Goal: Find specific page/section: Find specific page/section

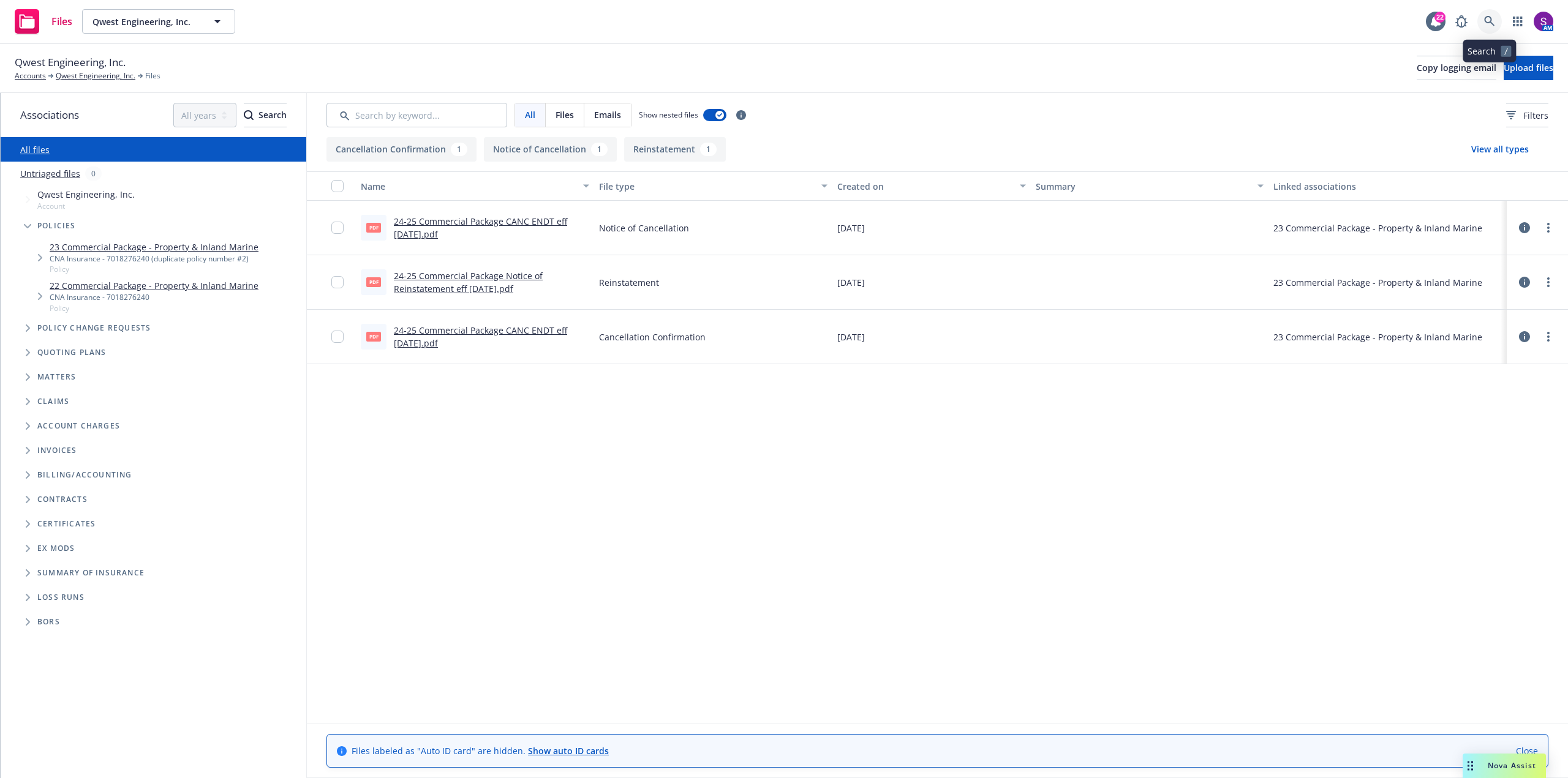
click at [1488, 18] on icon at bounding box center [1490, 21] width 11 height 11
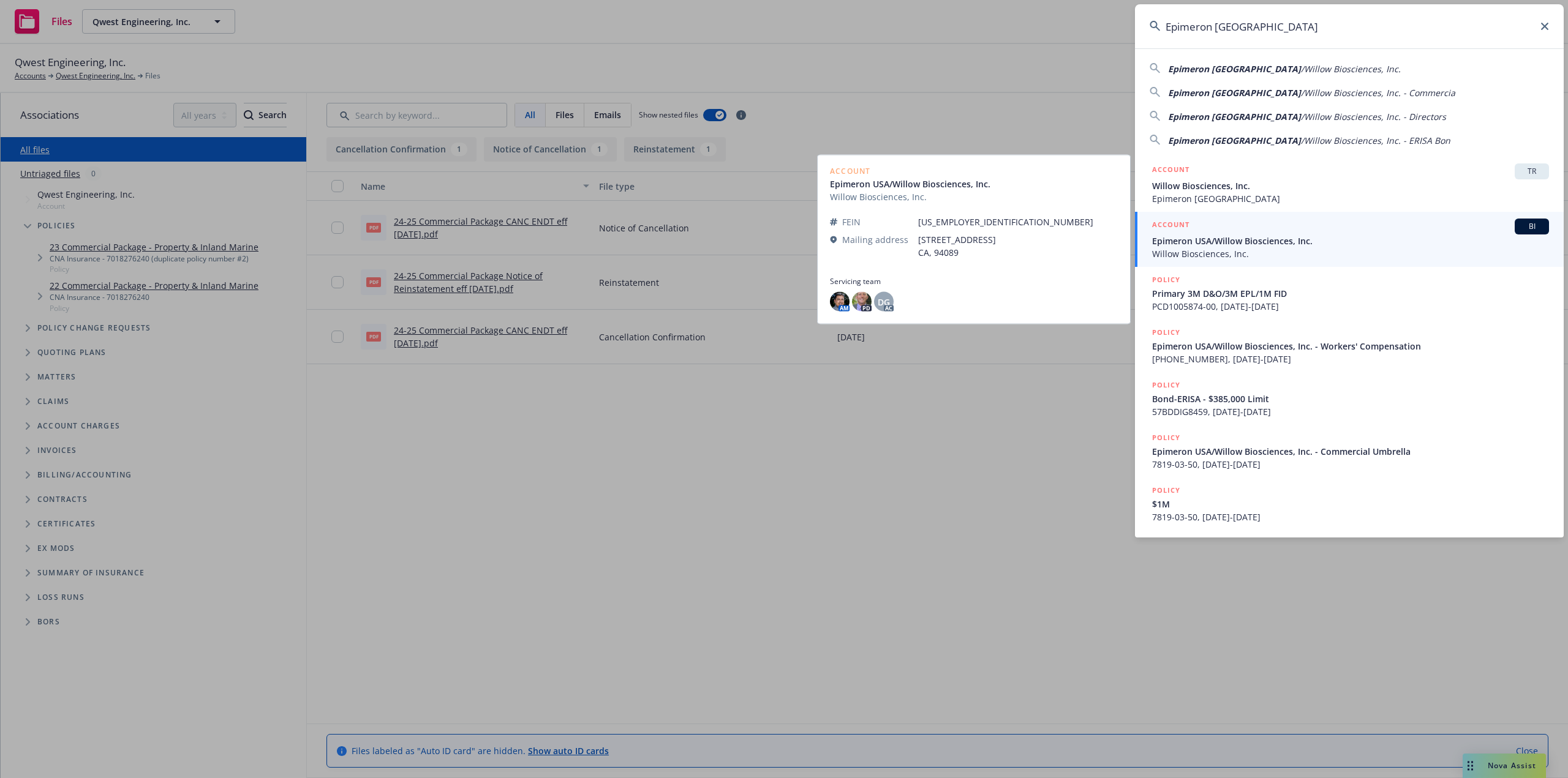
type input "Epimeron USA"
click at [1217, 241] on span "Epimeron USA/Willow Biosciences, Inc." at bounding box center [1351, 241] width 397 height 13
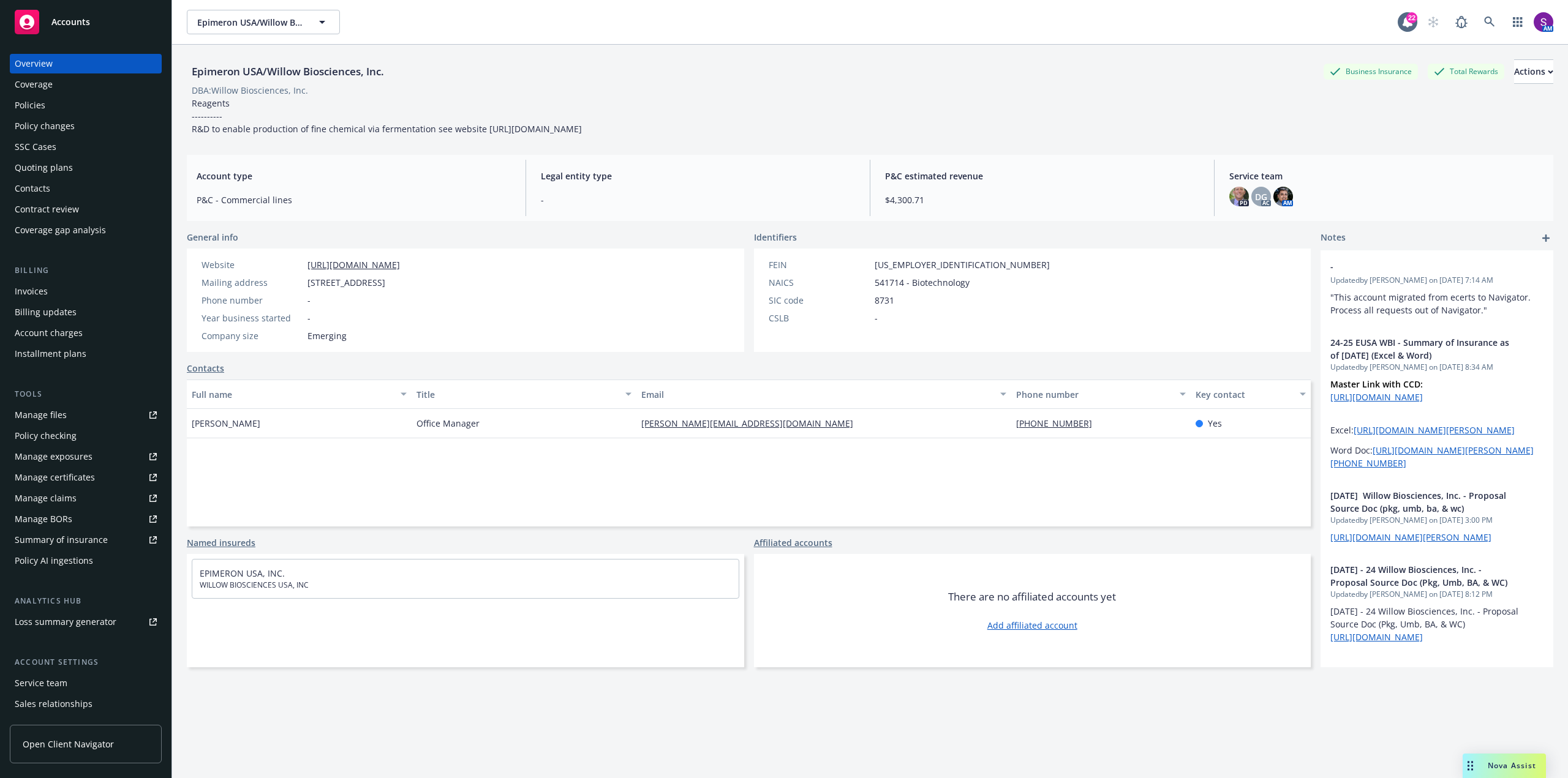
click at [84, 99] on div "Policies" at bounding box center [86, 105] width 142 height 20
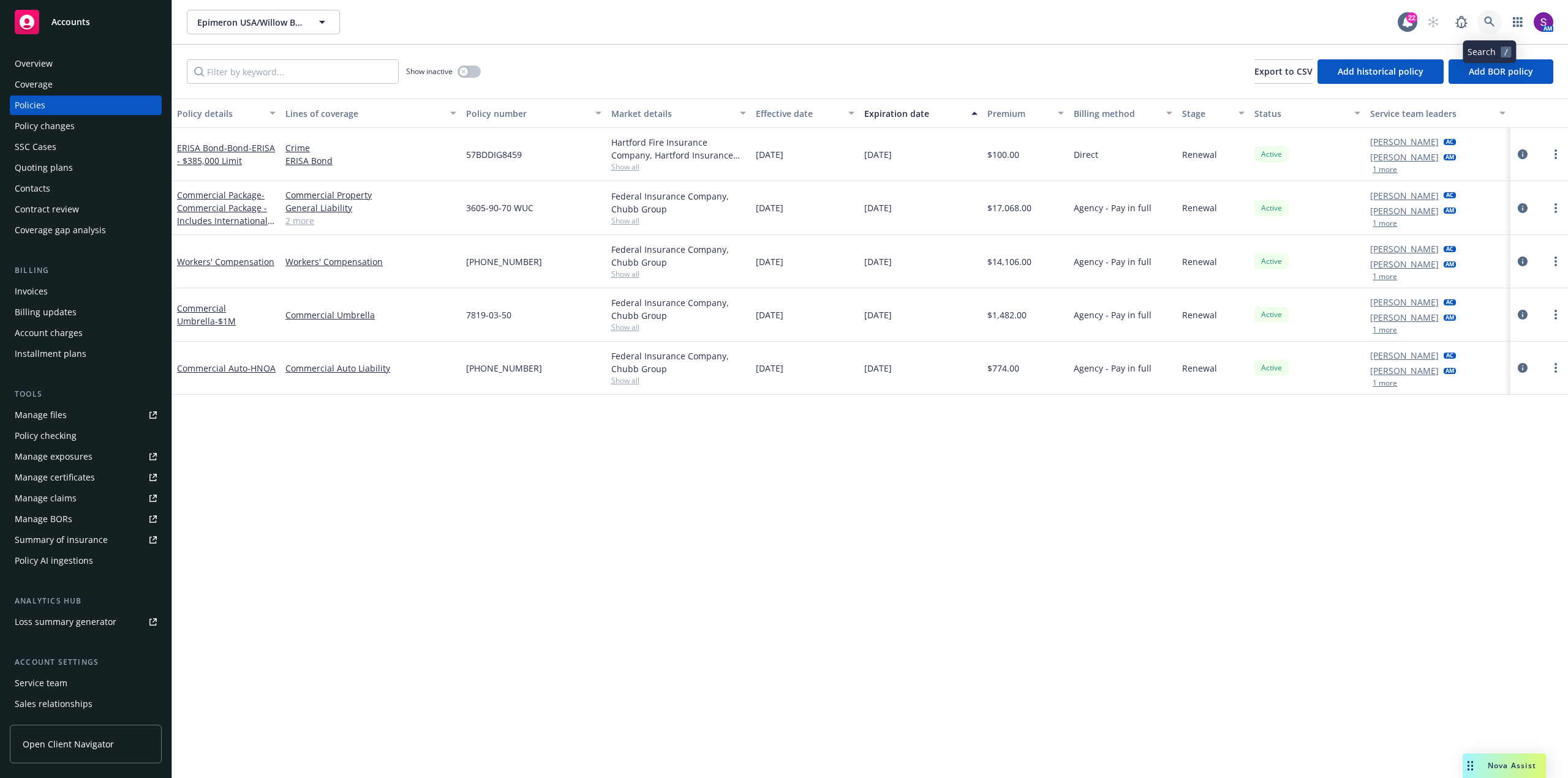
click at [1492, 20] on icon at bounding box center [1490, 22] width 10 height 10
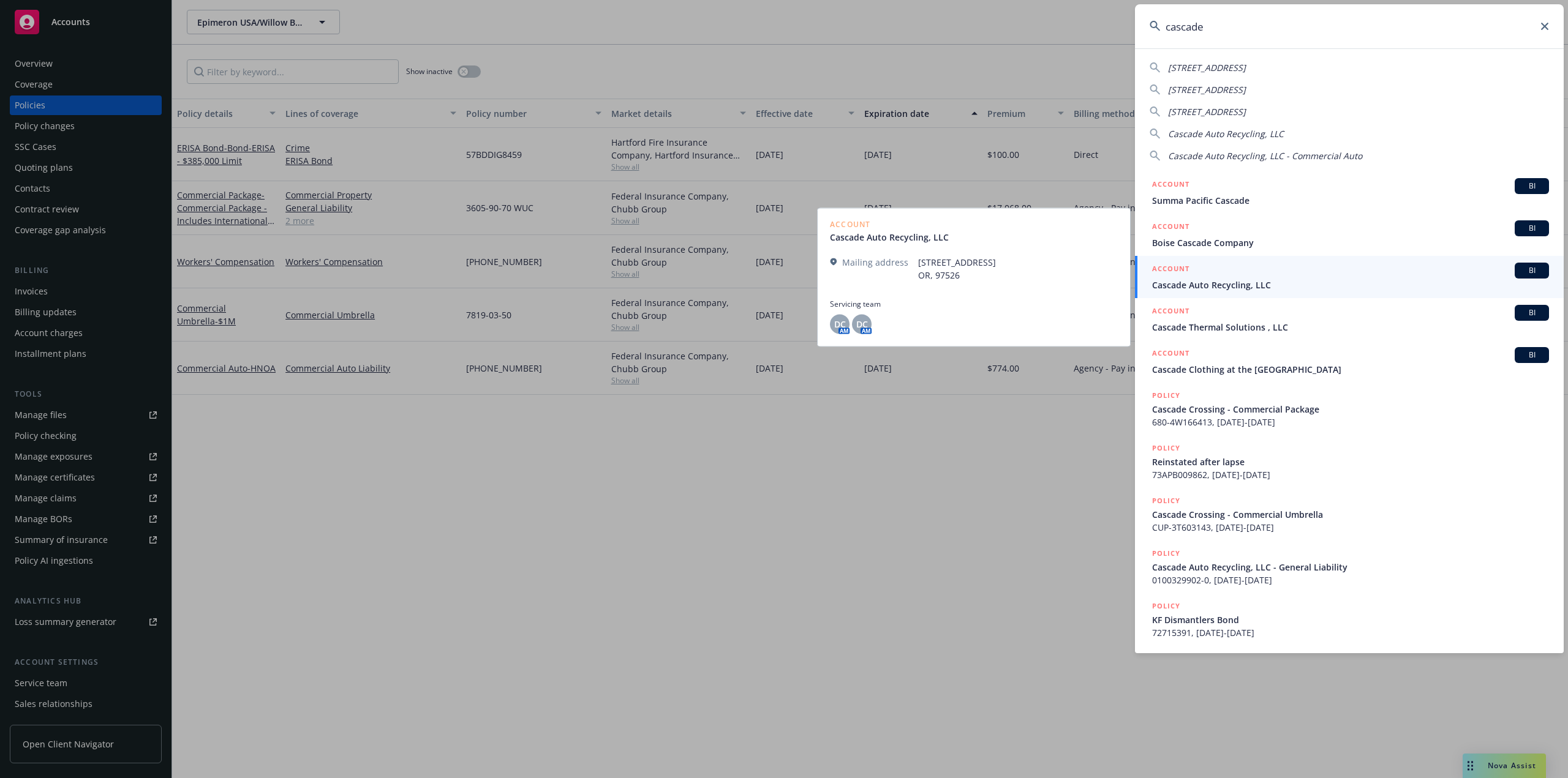
type input "cascade"
click at [1208, 290] on span "Cascade Auto Recycling, LLC" at bounding box center [1351, 285] width 397 height 13
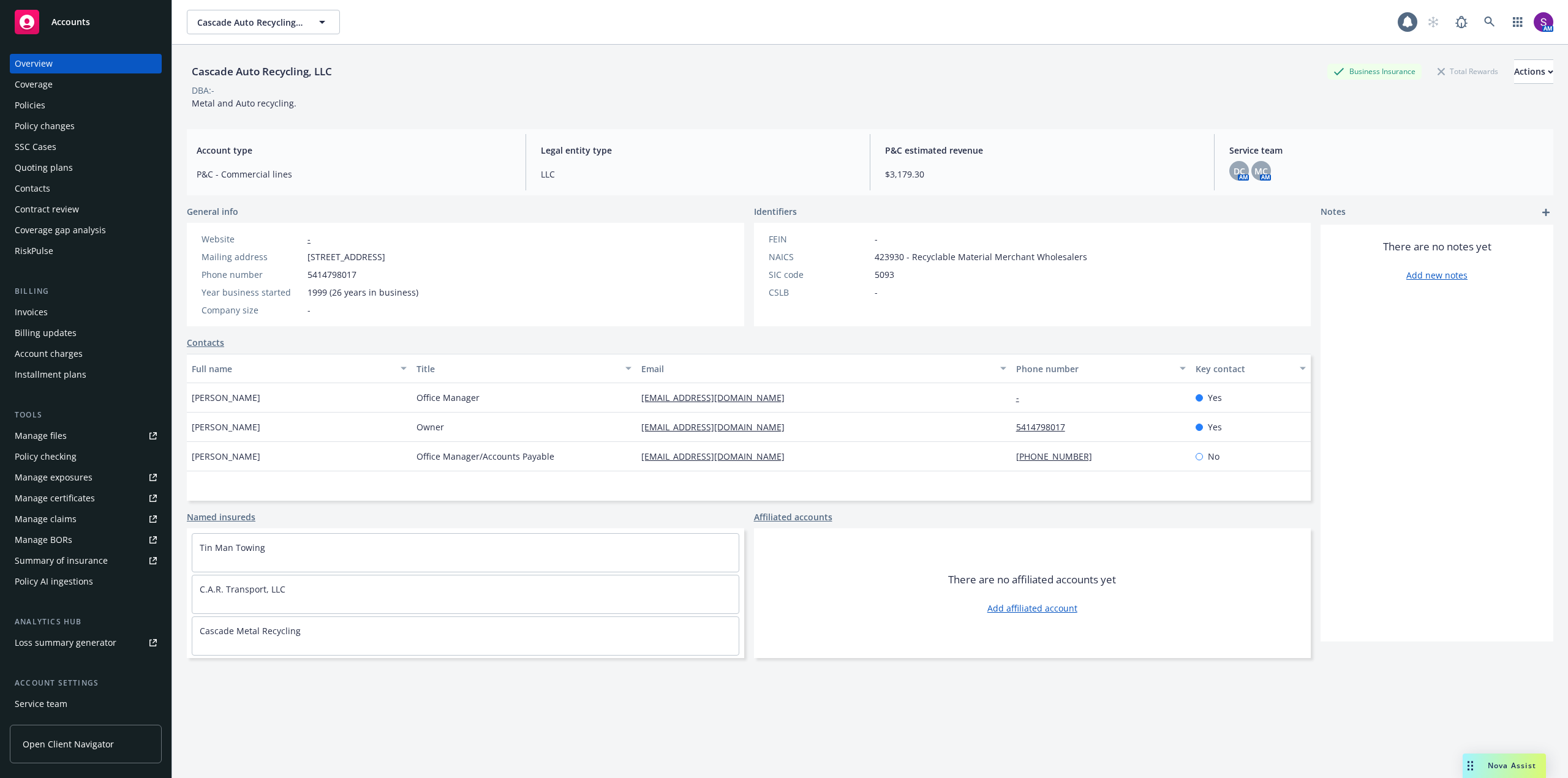
click at [35, 101] on div "Policies" at bounding box center [30, 105] width 31 height 20
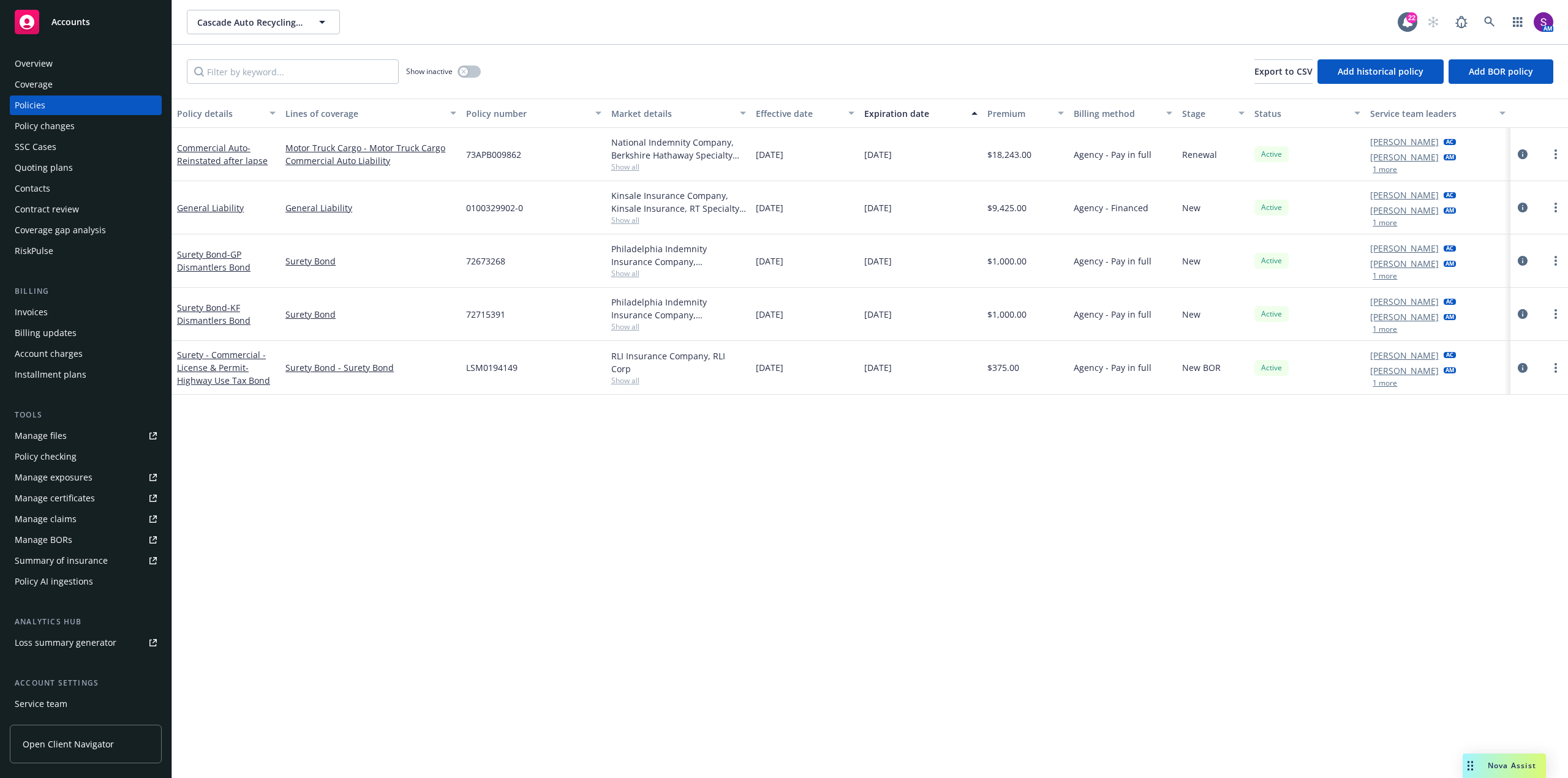
click at [67, 172] on div "Quoting plans" at bounding box center [44, 168] width 58 height 20
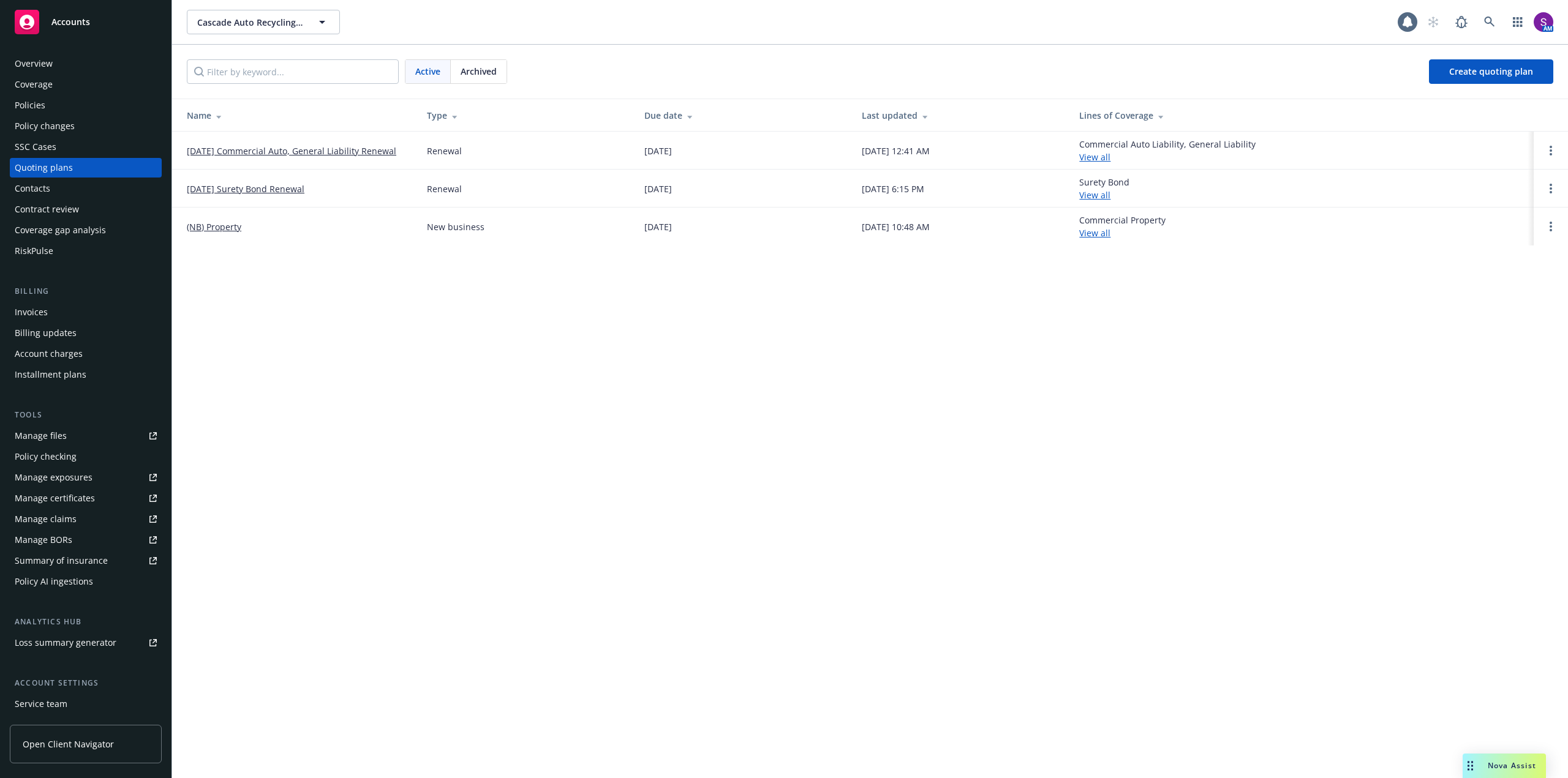
click at [335, 153] on link "[DATE] Commercial Auto, General Liability Renewal" at bounding box center [291, 151] width 210 height 13
